Goal: Task Accomplishment & Management: Manage account settings

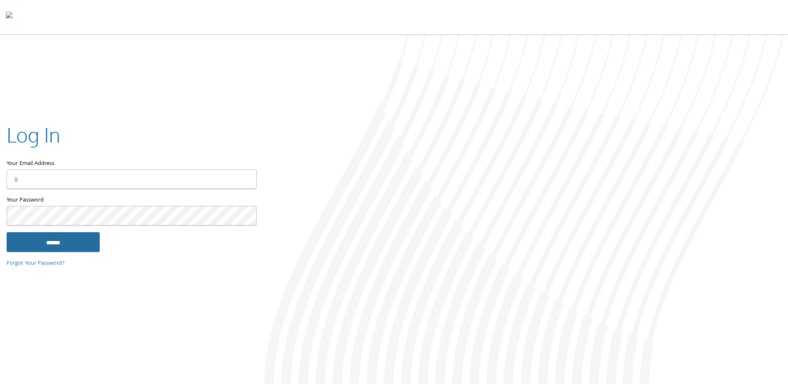
type input "**********"
click at [55, 251] on input "******" at bounding box center [53, 242] width 93 height 20
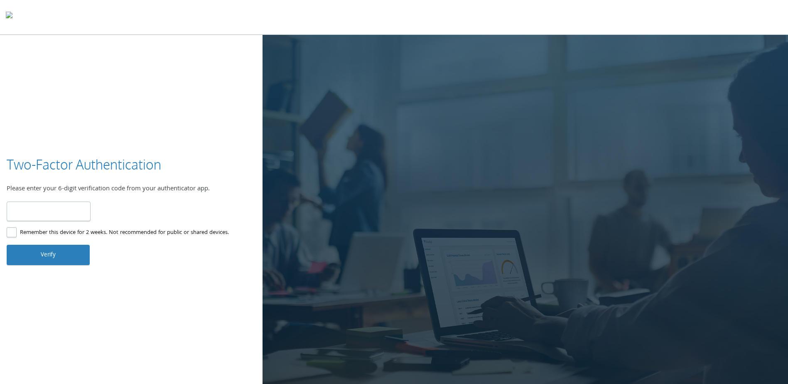
type input "******"
